Goal: Task Accomplishment & Management: Manage account settings

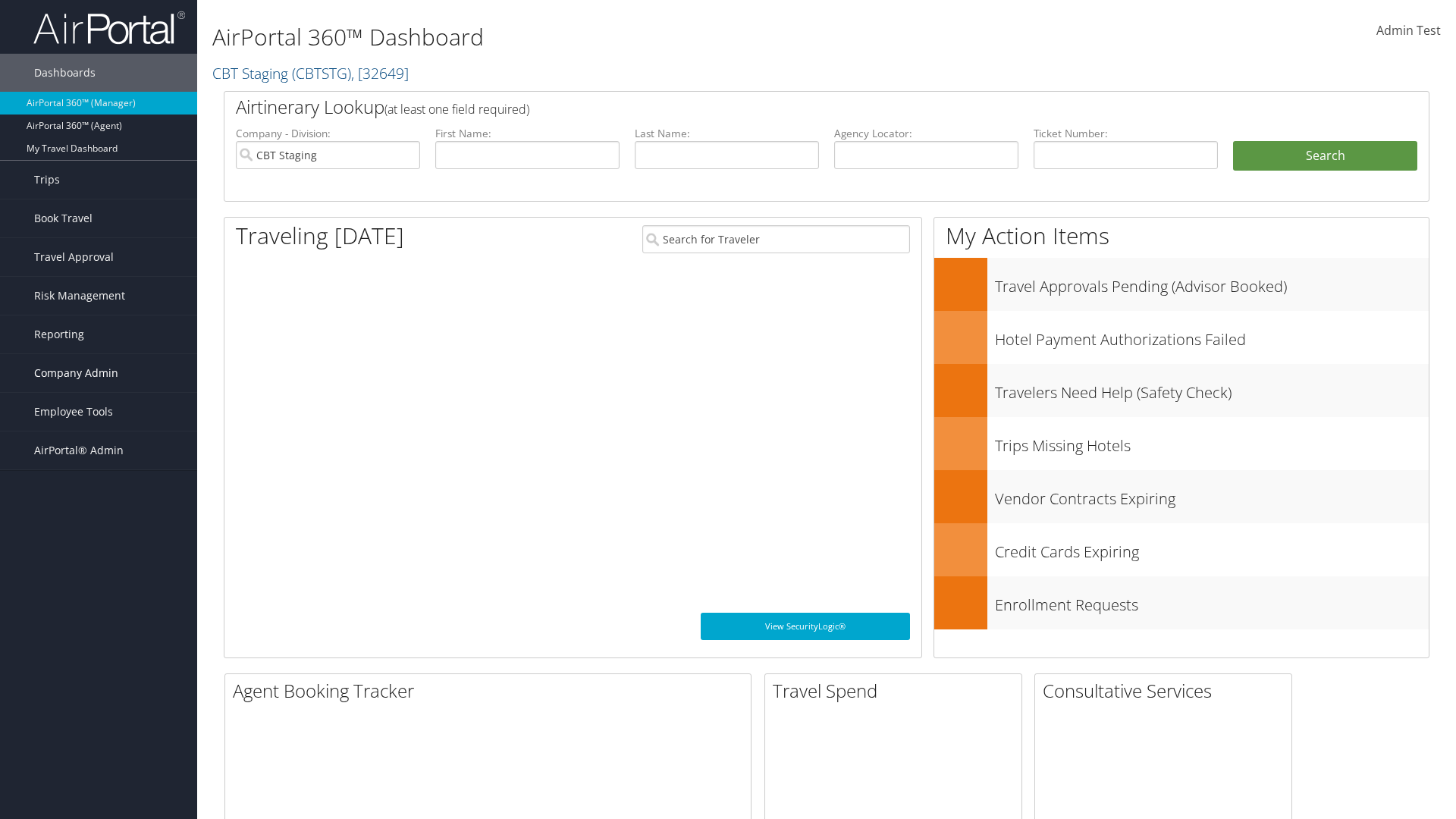
click at [99, 374] on span "Company Admin" at bounding box center [76, 373] width 84 height 38
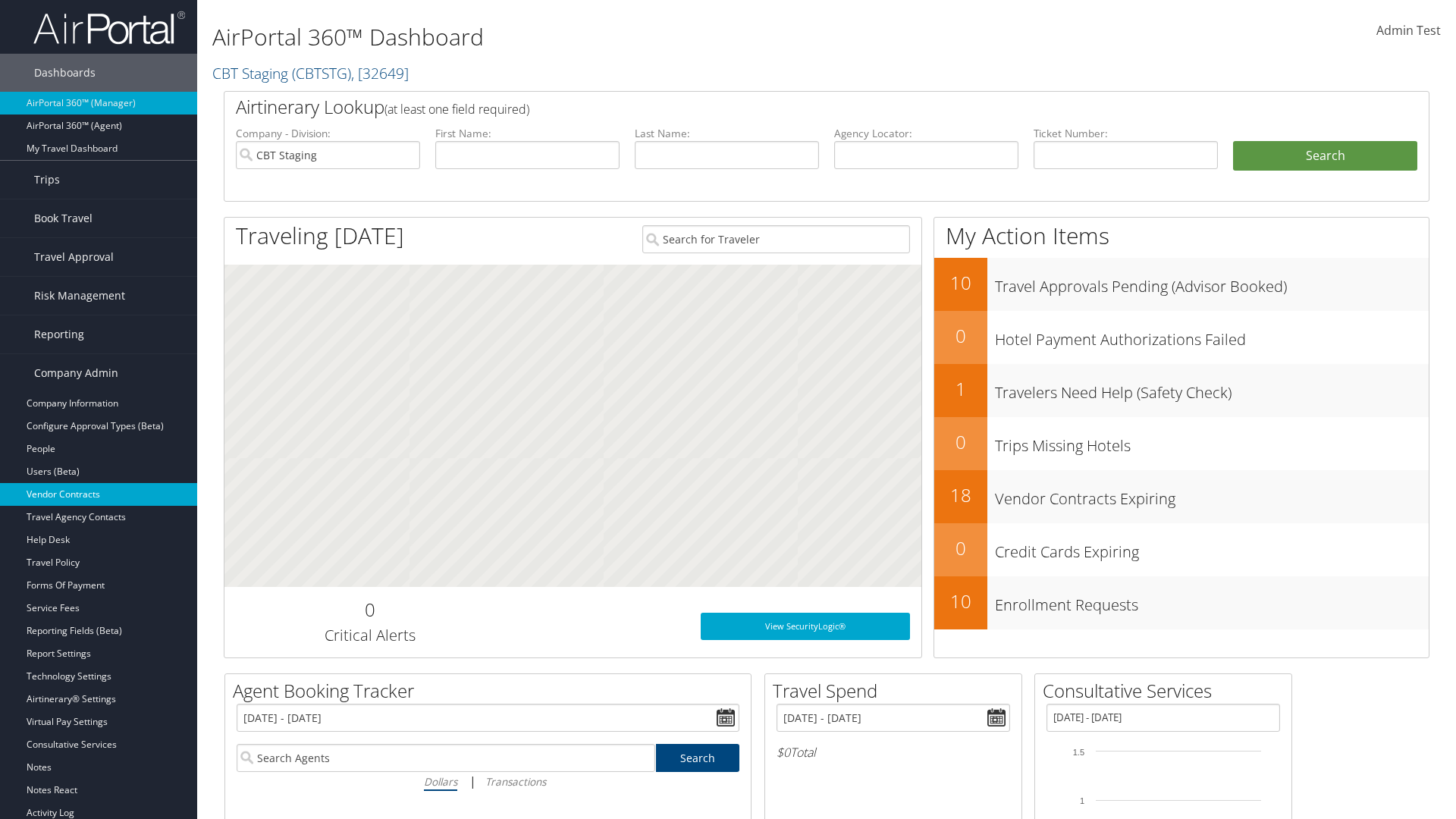
click at [99, 495] on link "Vendor Contracts" at bounding box center [98, 494] width 197 height 23
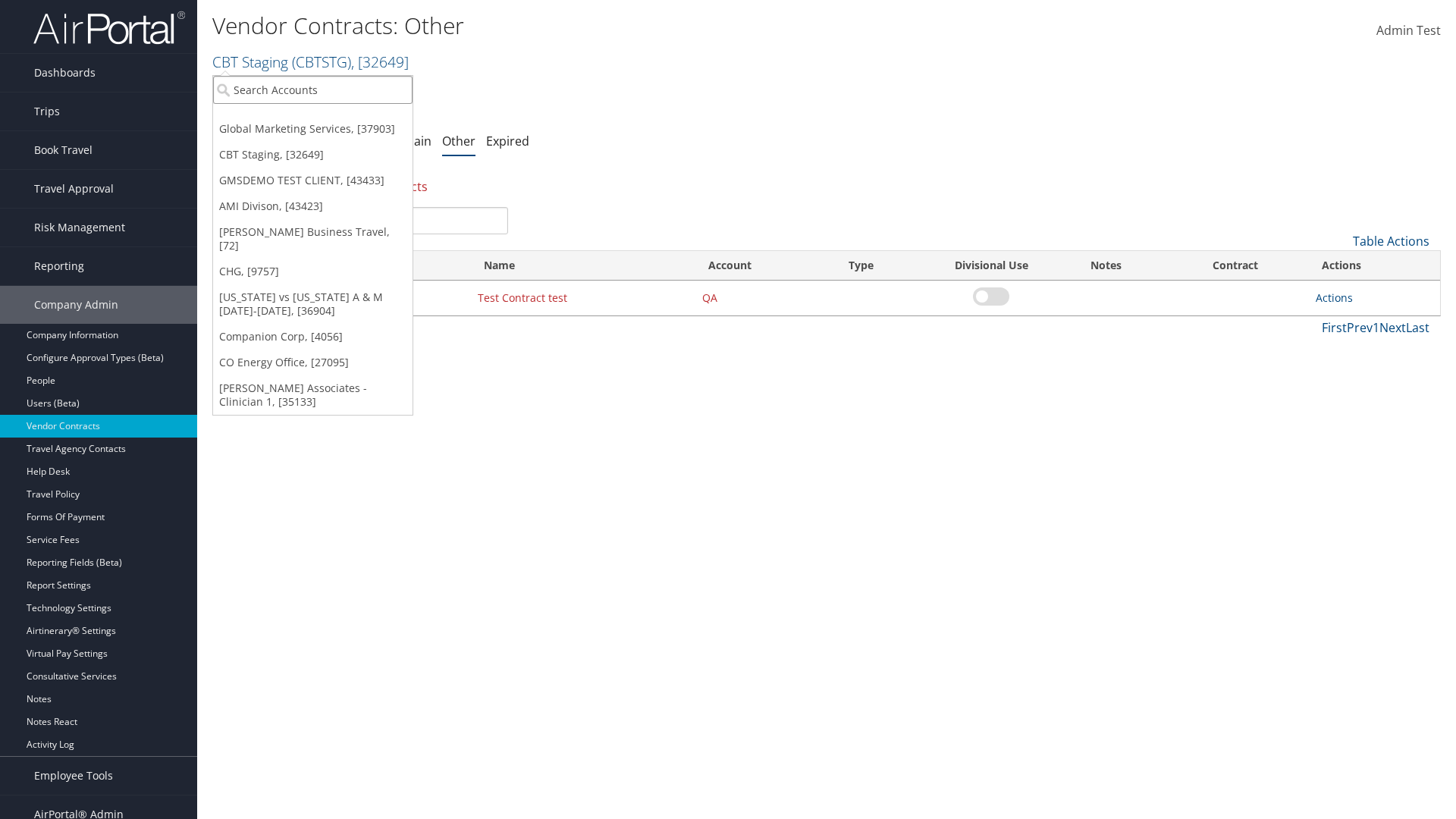
click at [312, 90] on input "search" at bounding box center [313, 90] width 200 height 28
type input "Global Marketing Services"
click at [327, 118] on div "Global Marketing Services (301946), [37903]" at bounding box center [327, 118] width 244 height 14
